Goal: Task Accomplishment & Management: Manage account settings

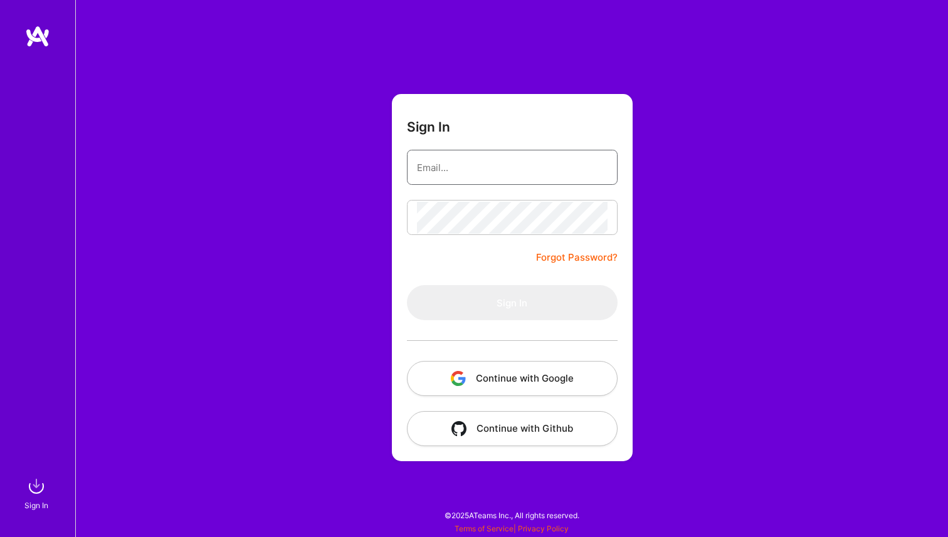
type input "[EMAIL_ADDRESS][DOMAIN_NAME]"
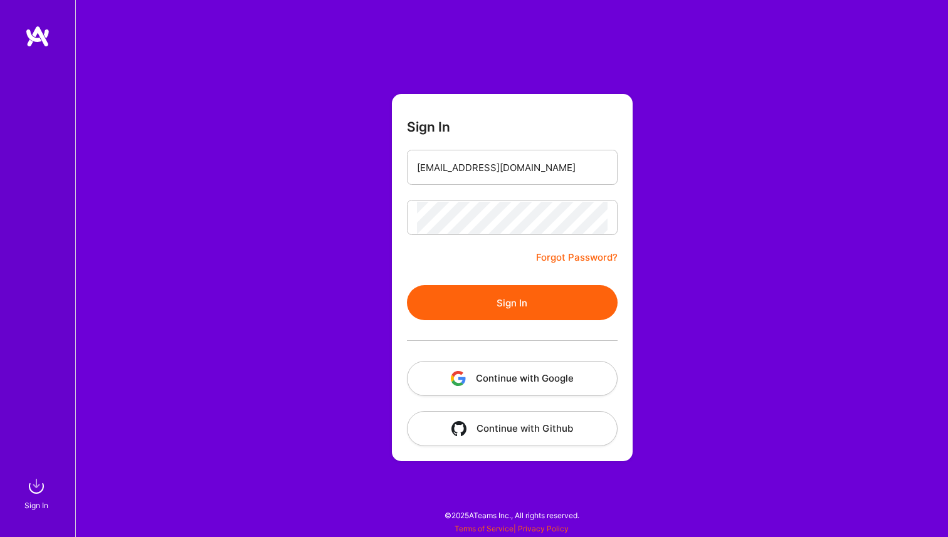
click at [483, 375] on button "Continue with Google" at bounding box center [512, 378] width 211 height 35
